Goal: Task Accomplishment & Management: Manage account settings

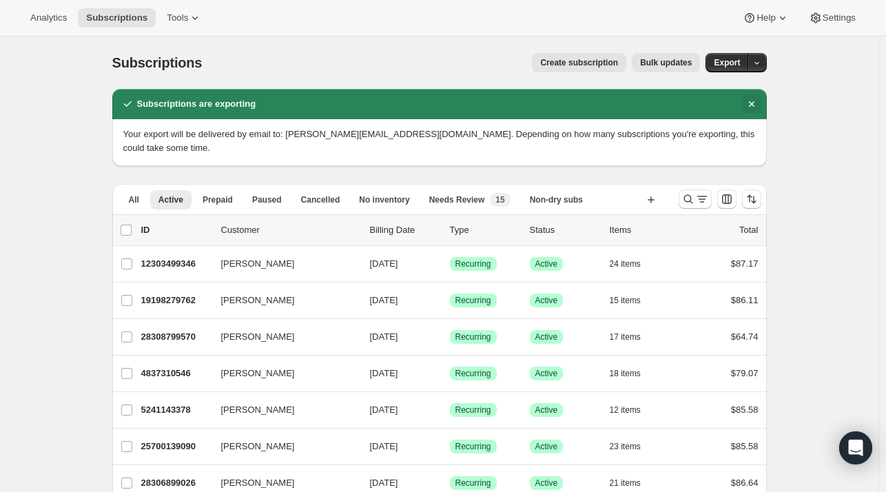
click at [755, 97] on icon "Dismiss notification" at bounding box center [751, 104] width 14 height 14
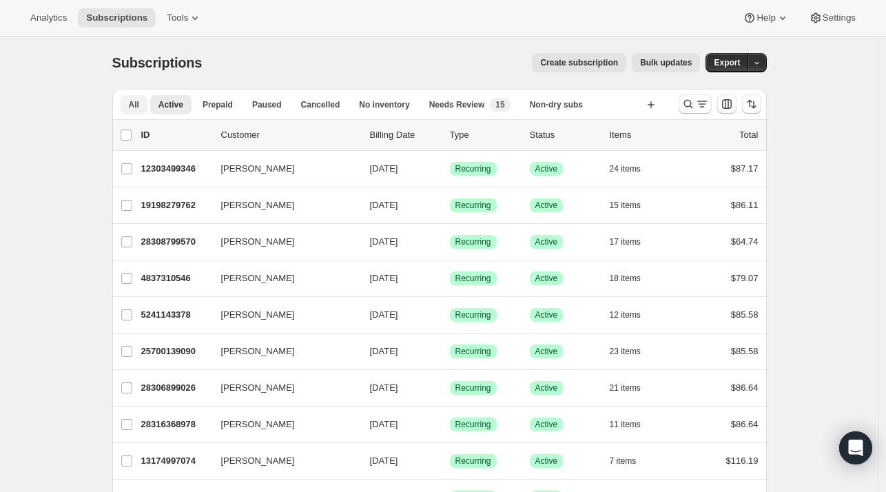
click at [134, 101] on span "All" at bounding box center [134, 104] width 10 height 11
click at [686, 101] on icon "Search and filter results" at bounding box center [688, 104] width 14 height 14
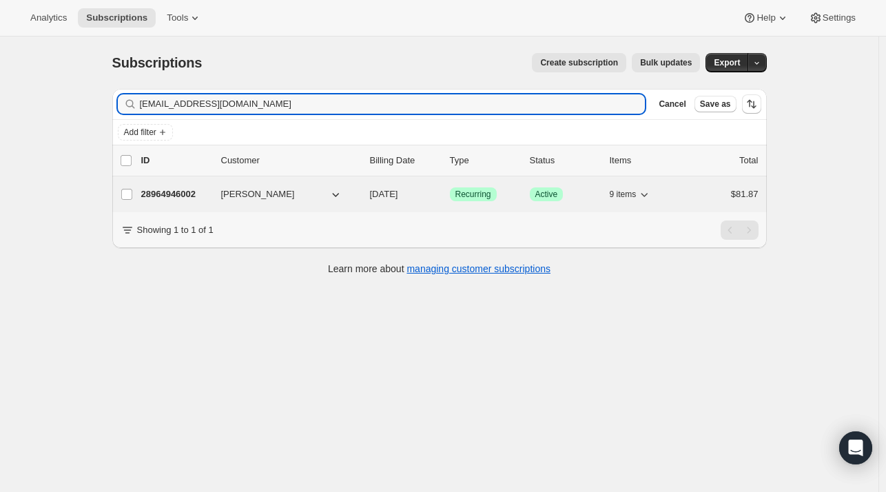
type input "[EMAIL_ADDRESS][DOMAIN_NAME]"
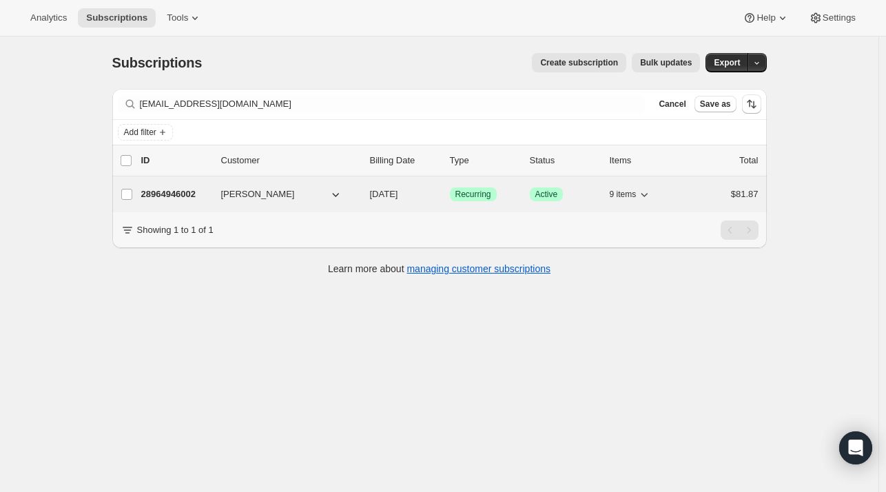
click at [169, 193] on p "28964946002" at bounding box center [175, 194] width 69 height 14
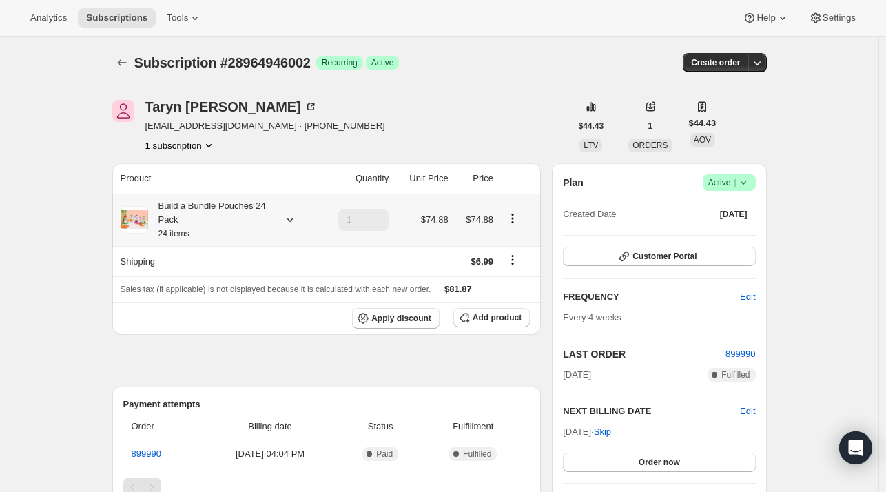
click at [291, 221] on icon at bounding box center [290, 220] width 14 height 14
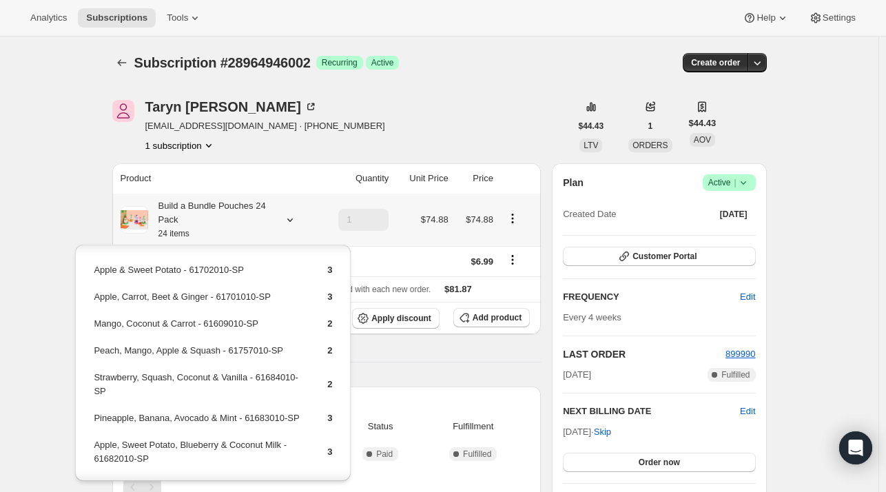
scroll to position [105, 0]
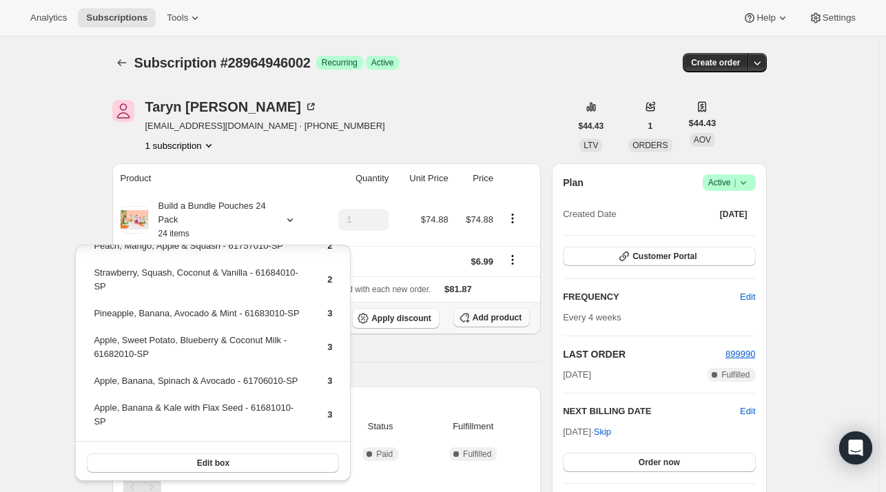
click at [490, 320] on span "Add product" at bounding box center [496, 317] width 49 height 11
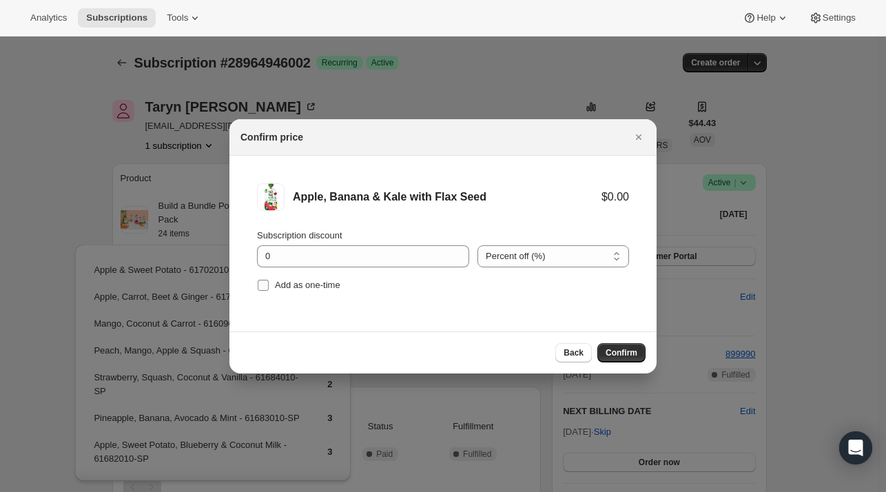
drag, startPoint x: 264, startPoint y: 285, endPoint x: 279, endPoint y: 290, distance: 15.2
click at [264, 285] on input "Add as one-time" at bounding box center [263, 285] width 11 height 11
checkbox input "true"
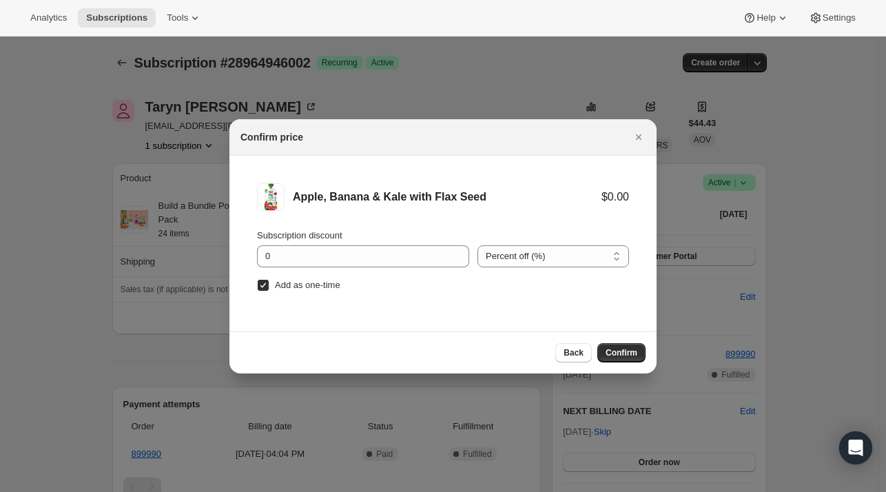
click at [614, 349] on span "Confirm" at bounding box center [621, 352] width 32 height 11
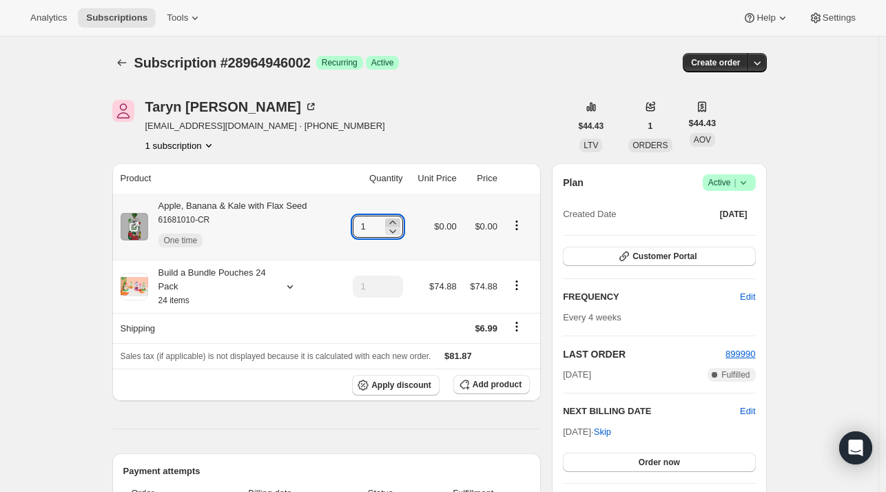
click at [391, 223] on icon at bounding box center [393, 223] width 14 height 14
type input "3"
click at [124, 64] on icon "Subscriptions" at bounding box center [122, 63] width 14 height 14
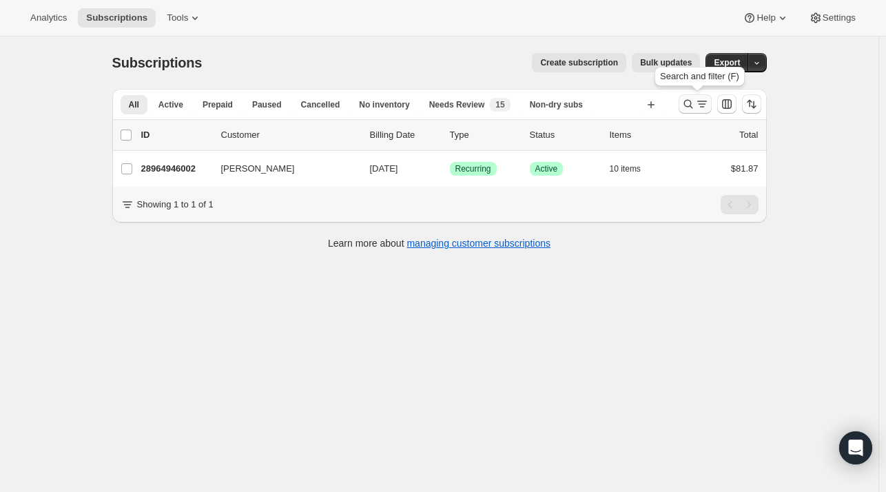
click at [688, 103] on icon "Search and filter results" at bounding box center [688, 104] width 14 height 14
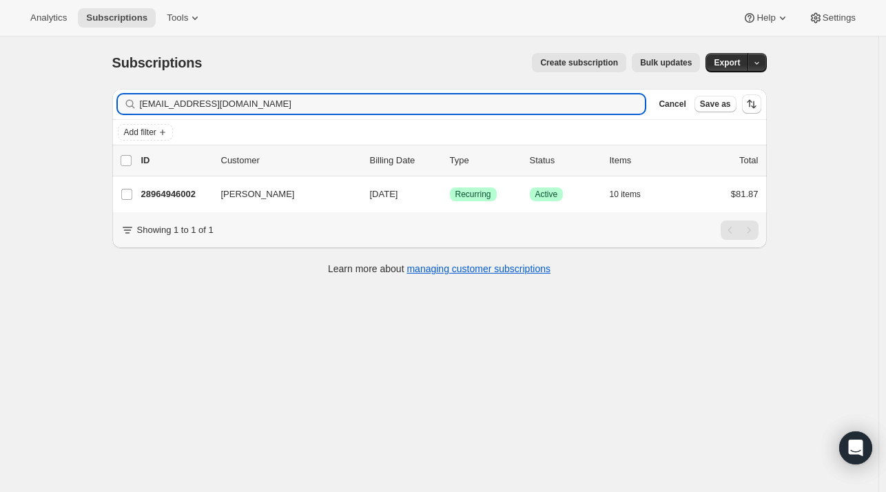
drag, startPoint x: 267, startPoint y: 100, endPoint x: 111, endPoint y: 99, distance: 156.3
click at [111, 99] on div "Filter subscribers [EMAIL_ADDRESS][DOMAIN_NAME] Clear Cancel Save as Add filter…" at bounding box center [433, 183] width 665 height 211
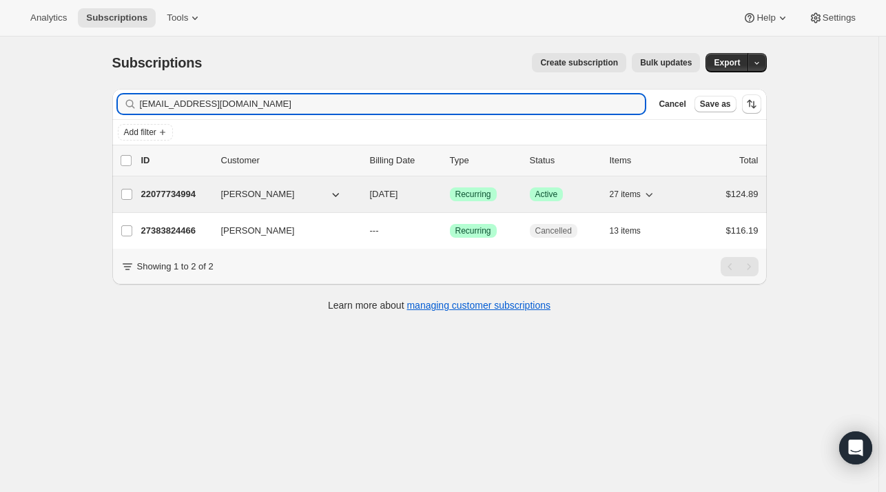
type input "[EMAIL_ADDRESS][DOMAIN_NAME]"
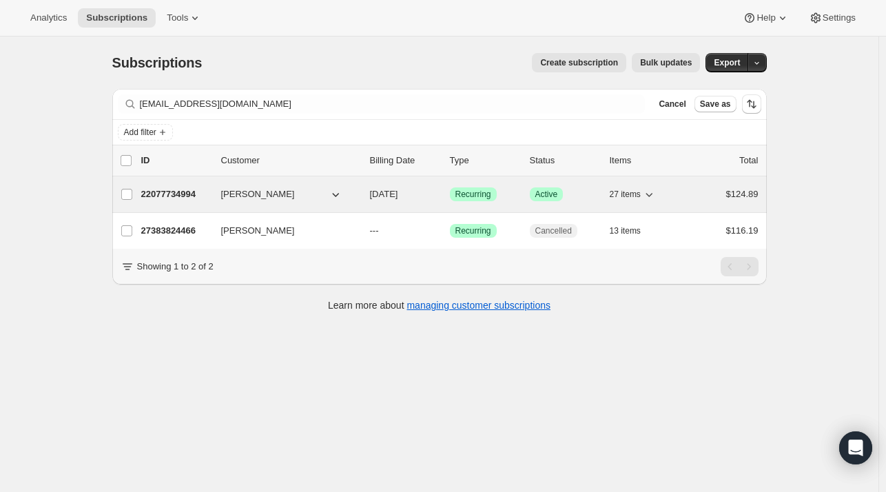
click at [158, 194] on p "22077734994" at bounding box center [175, 194] width 69 height 14
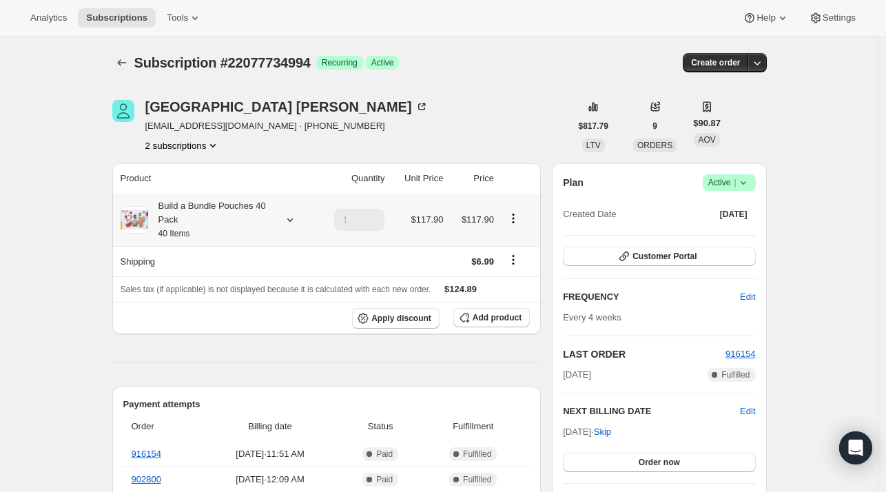
click at [289, 219] on icon at bounding box center [290, 220] width 14 height 14
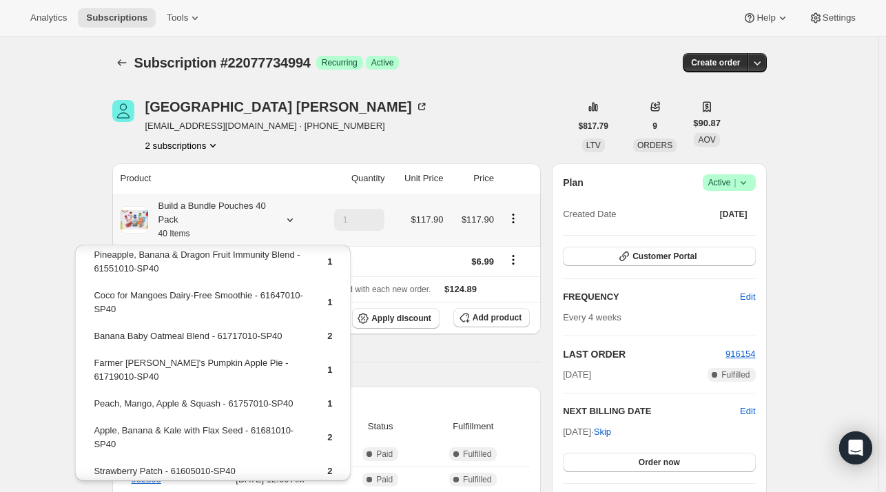
scroll to position [620, 0]
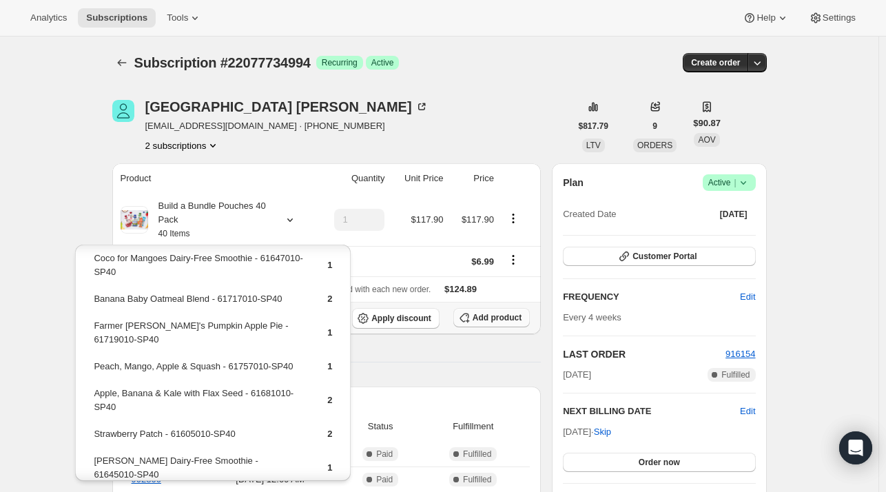
click at [507, 320] on span "Add product" at bounding box center [496, 317] width 49 height 11
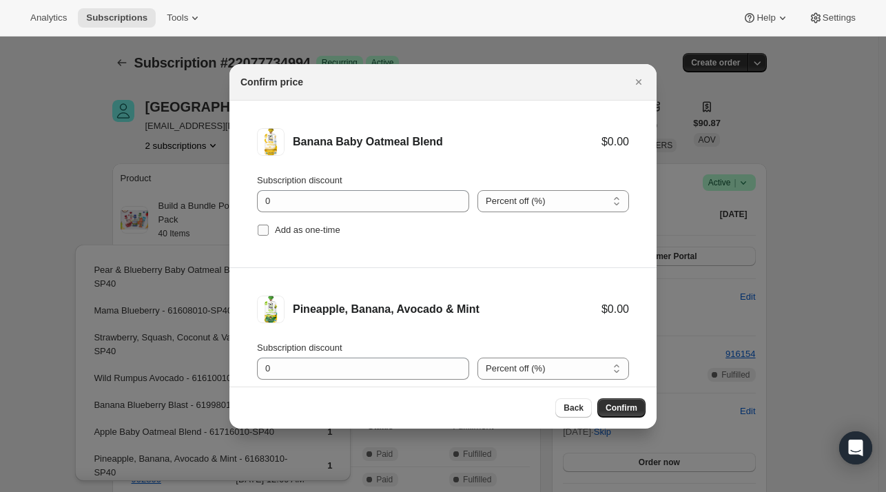
click at [264, 229] on input "Add as one-time" at bounding box center [263, 229] width 11 height 11
checkbox input "true"
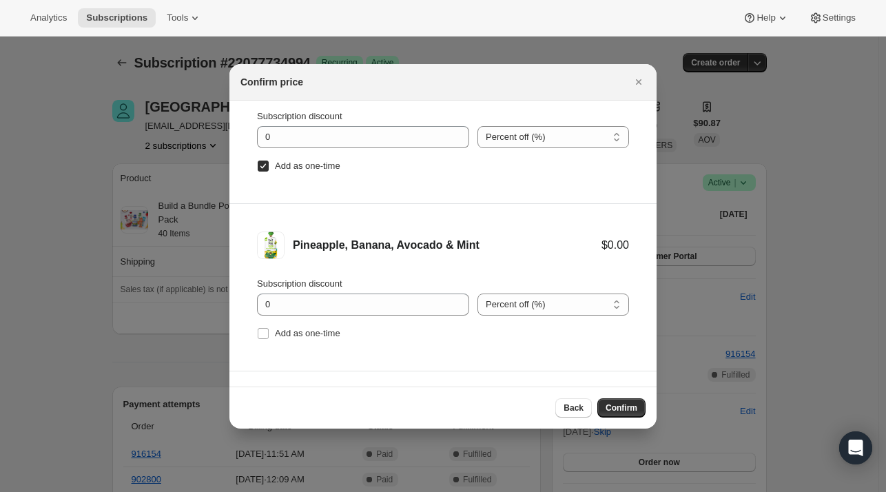
scroll to position [138, 0]
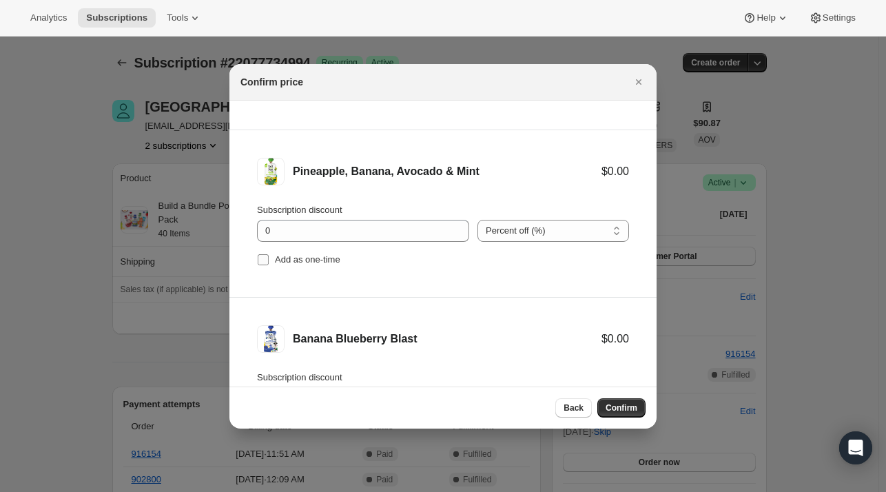
click at [262, 260] on input "Add as one-time" at bounding box center [263, 259] width 11 height 11
checkbox input "true"
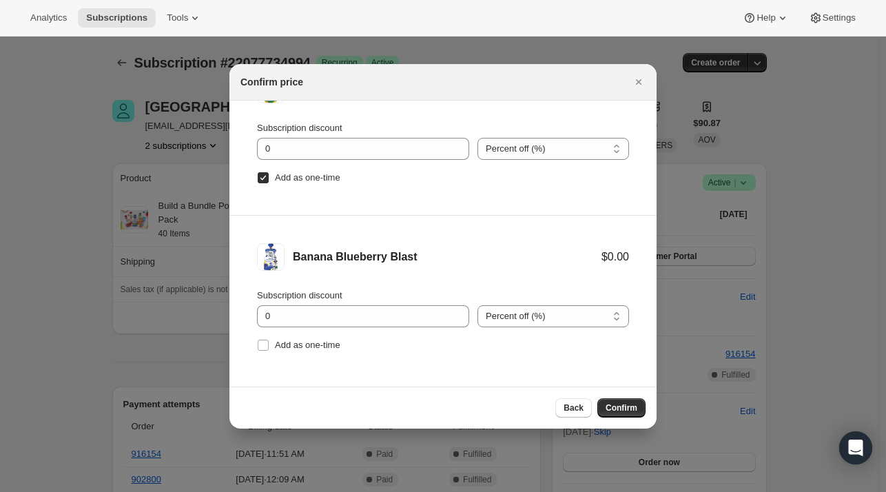
scroll to position [224, 0]
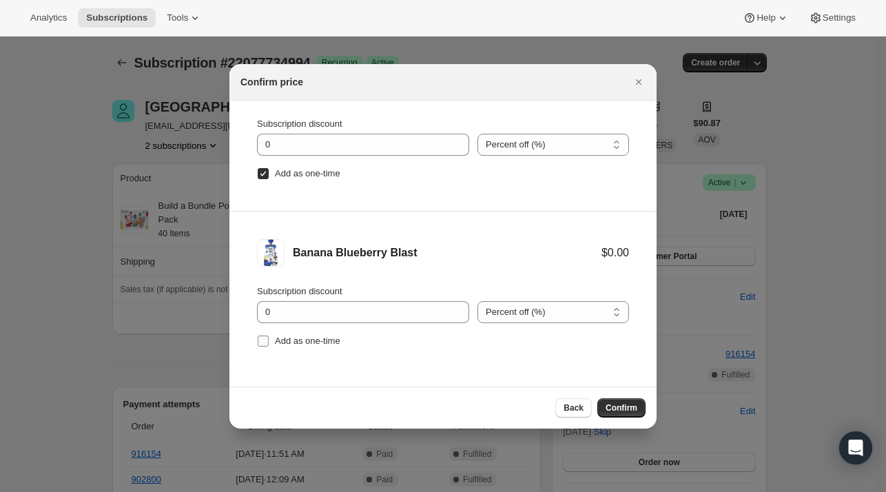
click at [266, 337] on input "Add as one-time" at bounding box center [263, 340] width 11 height 11
checkbox input "true"
click at [623, 407] on span "Confirm" at bounding box center [621, 407] width 32 height 11
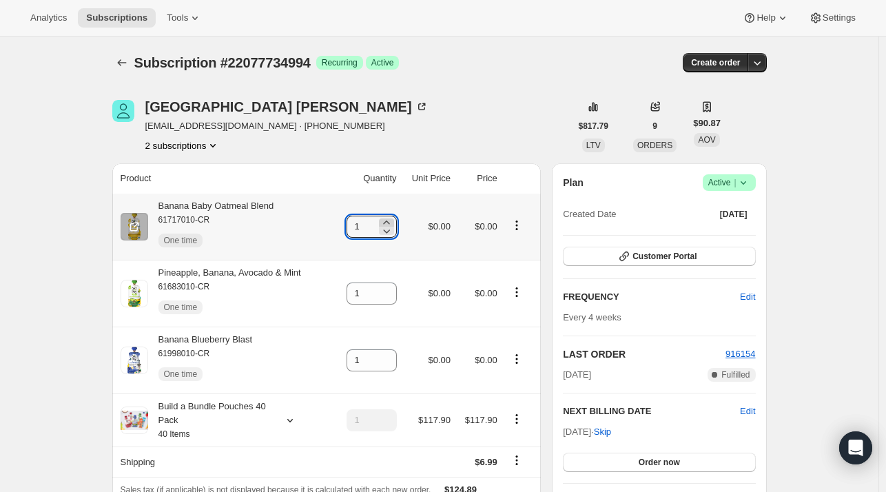
click at [391, 218] on icon at bounding box center [386, 223] width 14 height 14
type input "3"
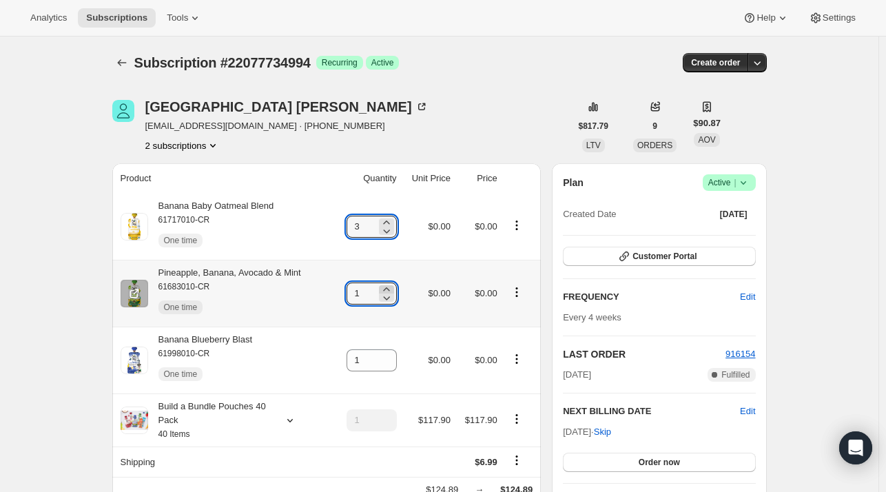
click at [388, 289] on icon at bounding box center [386, 289] width 14 height 14
type input "3"
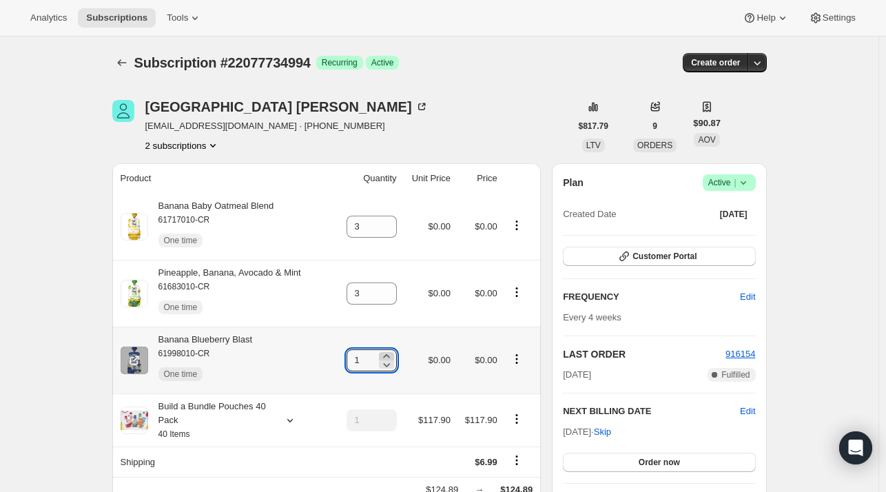
click at [390, 356] on icon at bounding box center [386, 356] width 14 height 14
click at [389, 356] on icon at bounding box center [386, 355] width 6 height 3
type input "3"
